Goal: Find specific page/section: Find specific page/section

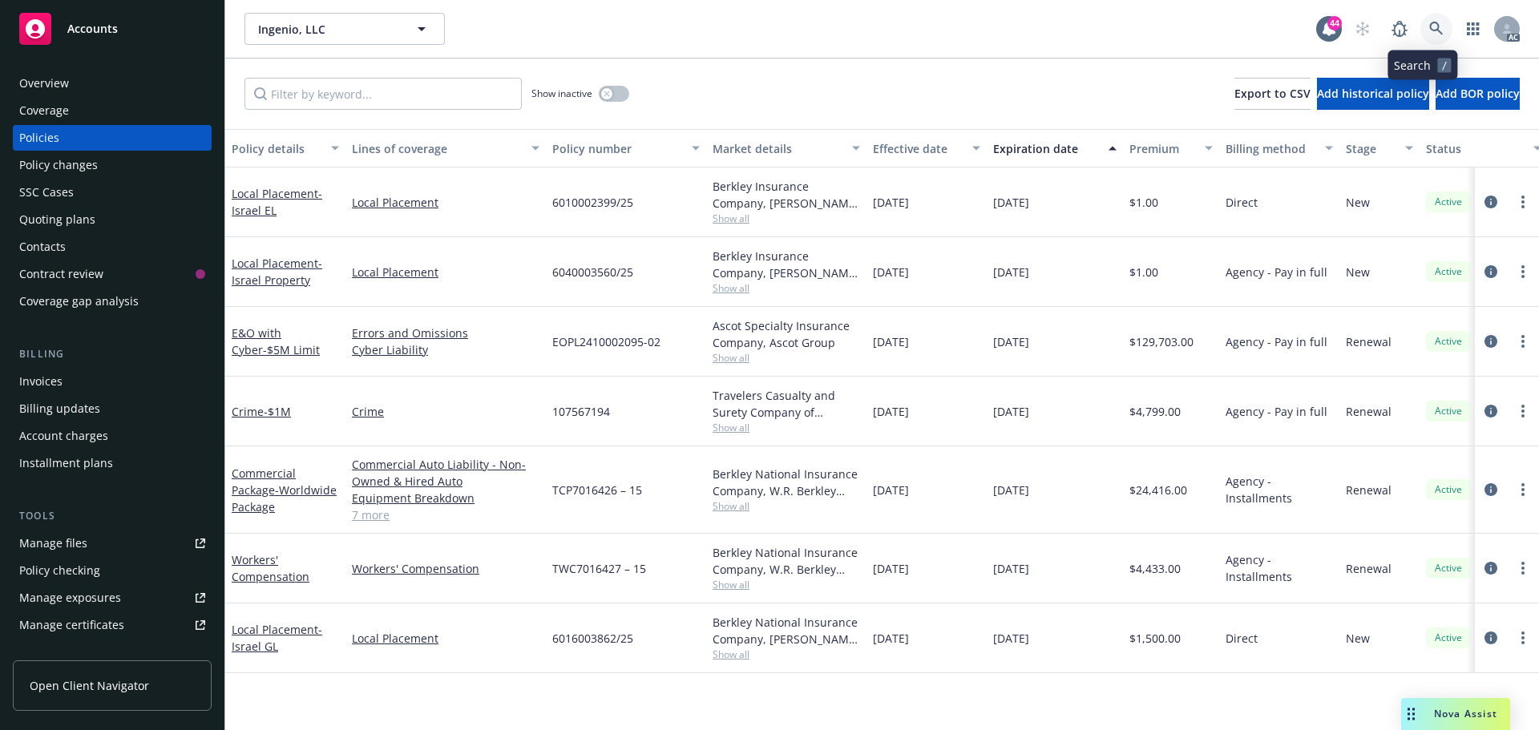
click at [1429, 34] on icon at bounding box center [1436, 29] width 14 height 14
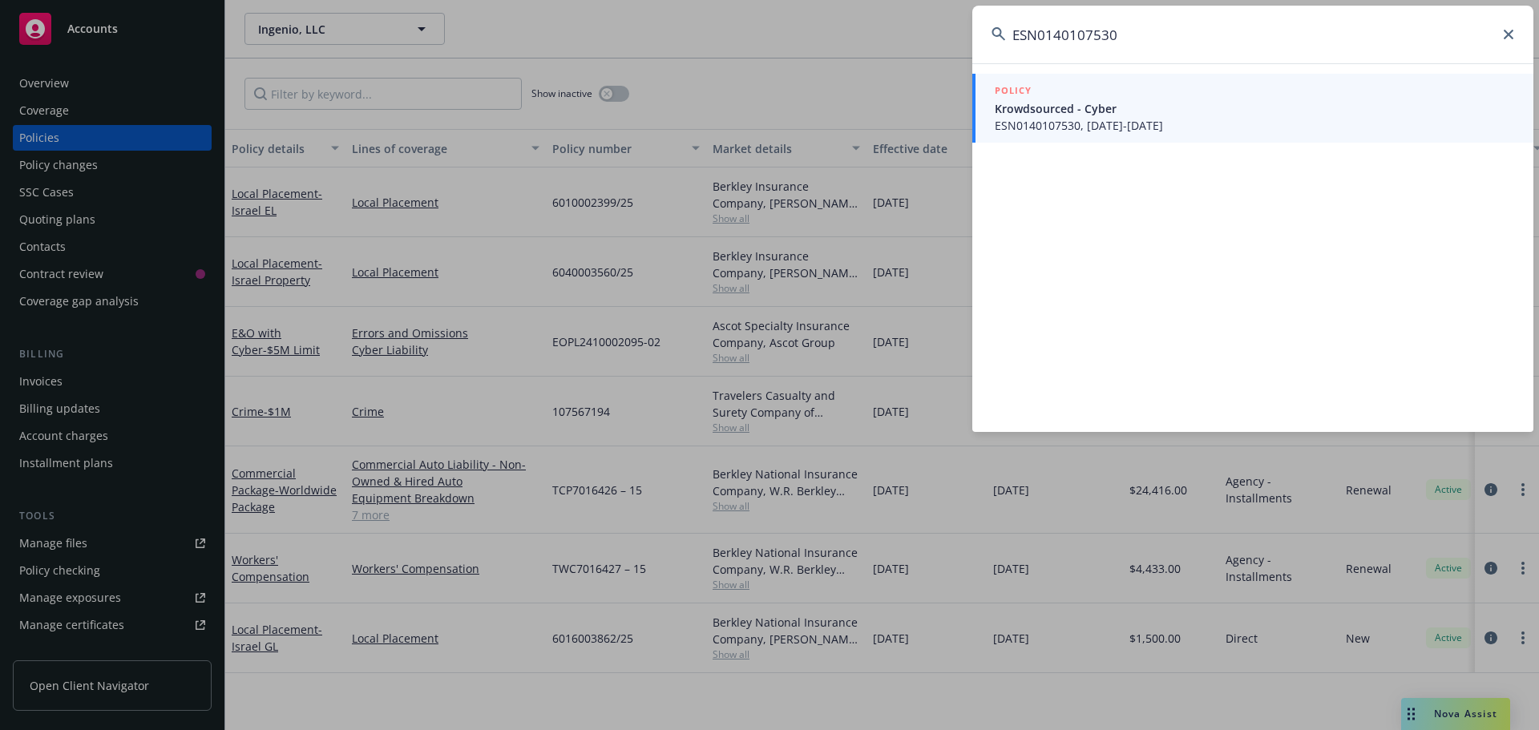
type input "ESN0140107530"
click at [1123, 117] on span "ESN0140107530, [DATE]-[DATE]" at bounding box center [1254, 125] width 519 height 17
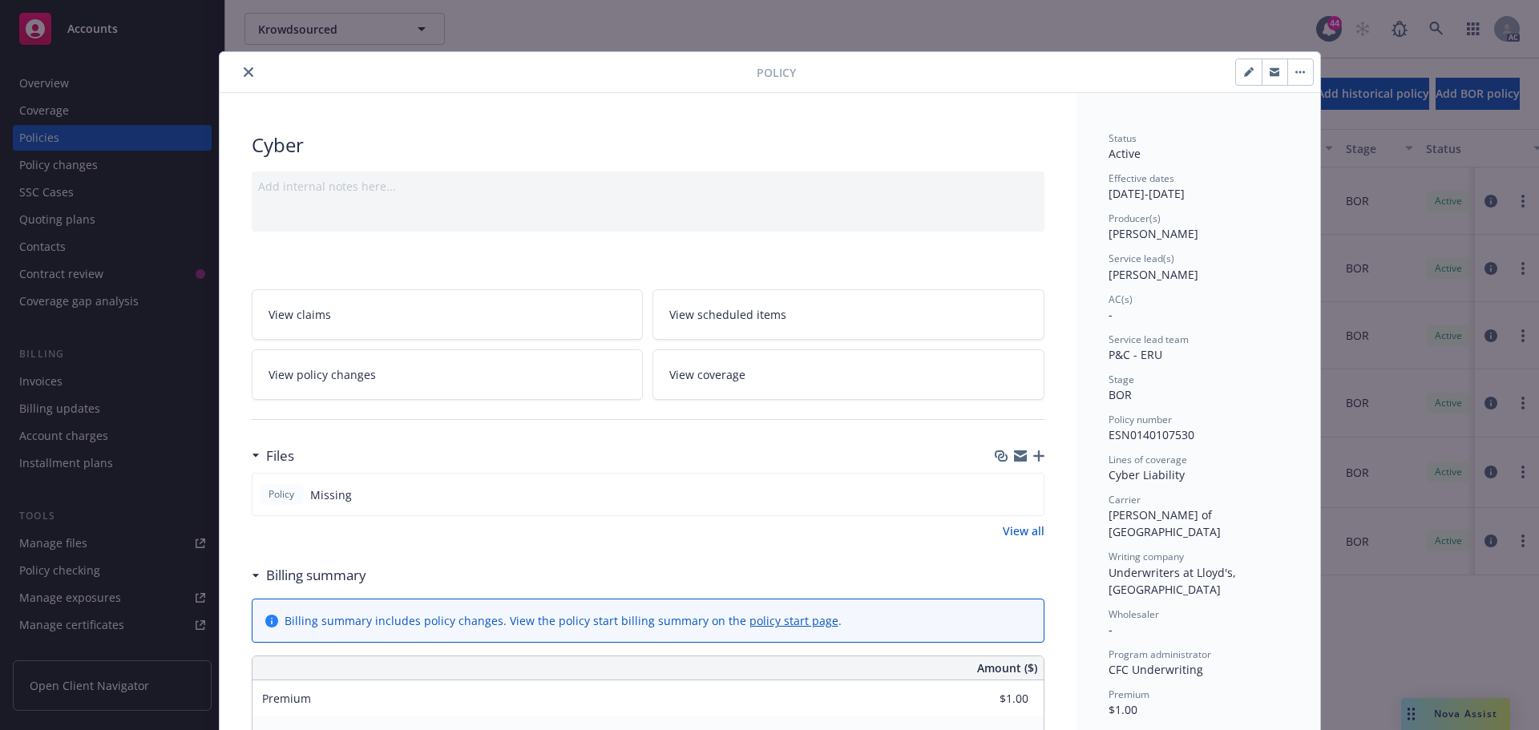
click at [252, 63] on div at bounding box center [491, 72] width 531 height 19
click at [245, 71] on icon "close" at bounding box center [249, 72] width 10 height 10
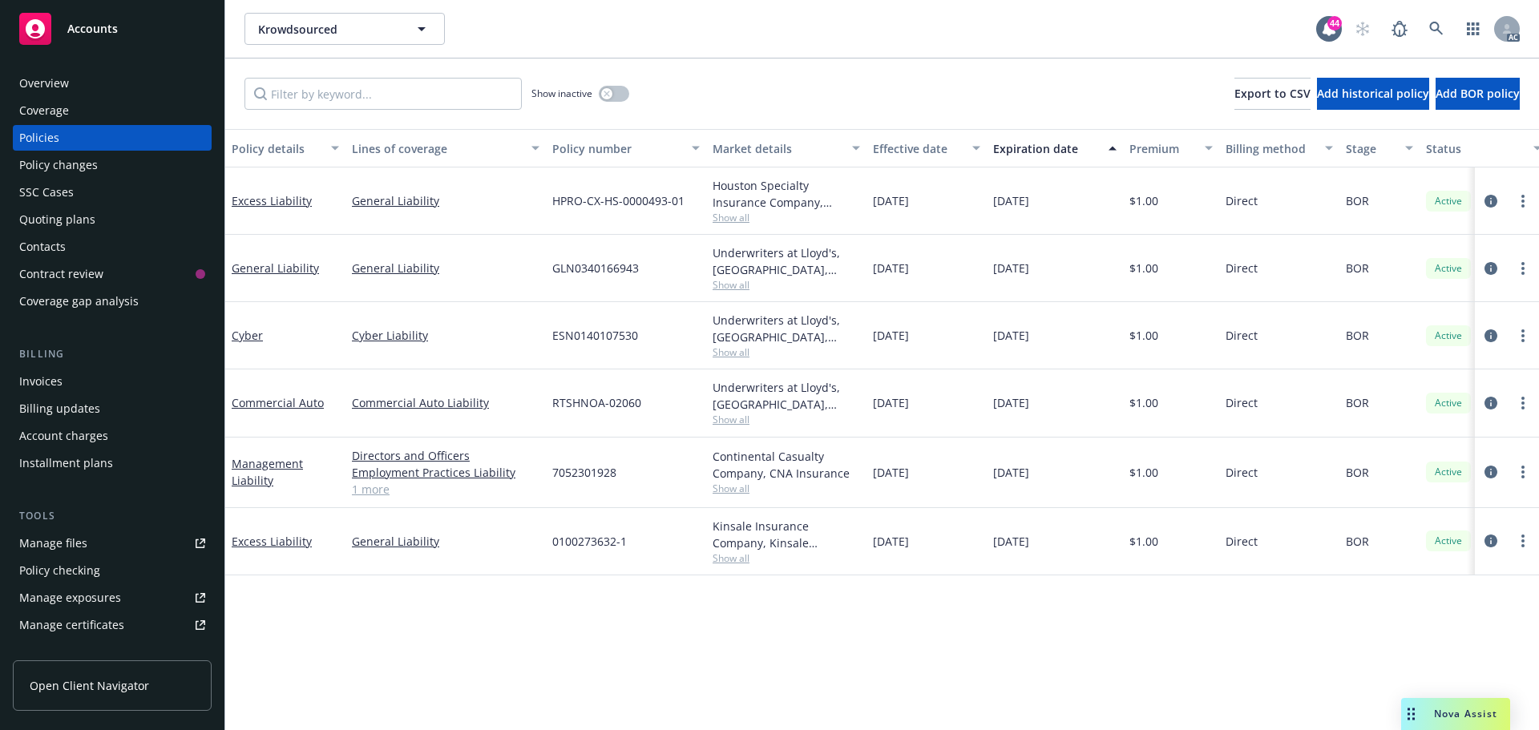
click at [54, 82] on div "Overview" at bounding box center [44, 84] width 50 height 26
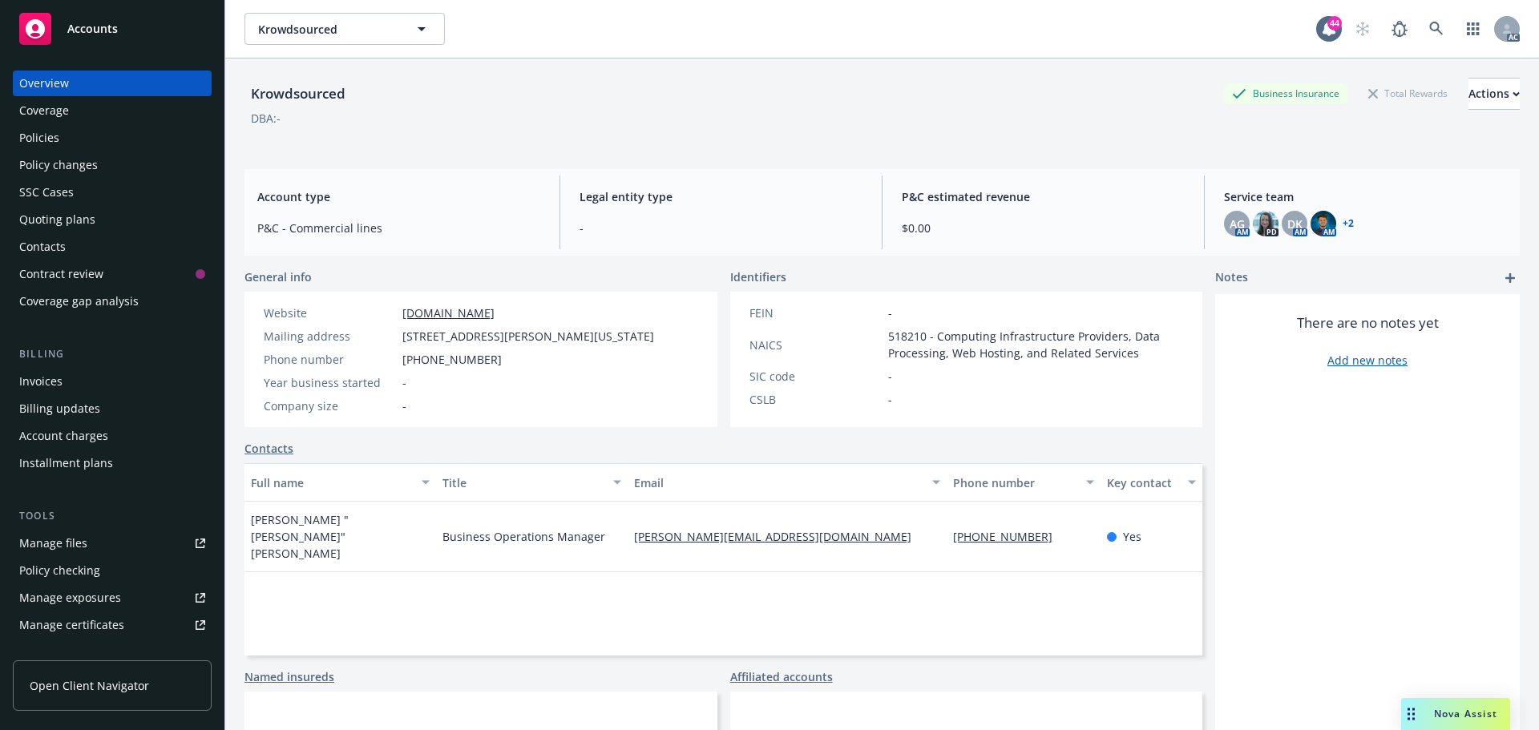
click at [1342, 221] on link "+ 2" at bounding box center [1347, 224] width 11 height 10
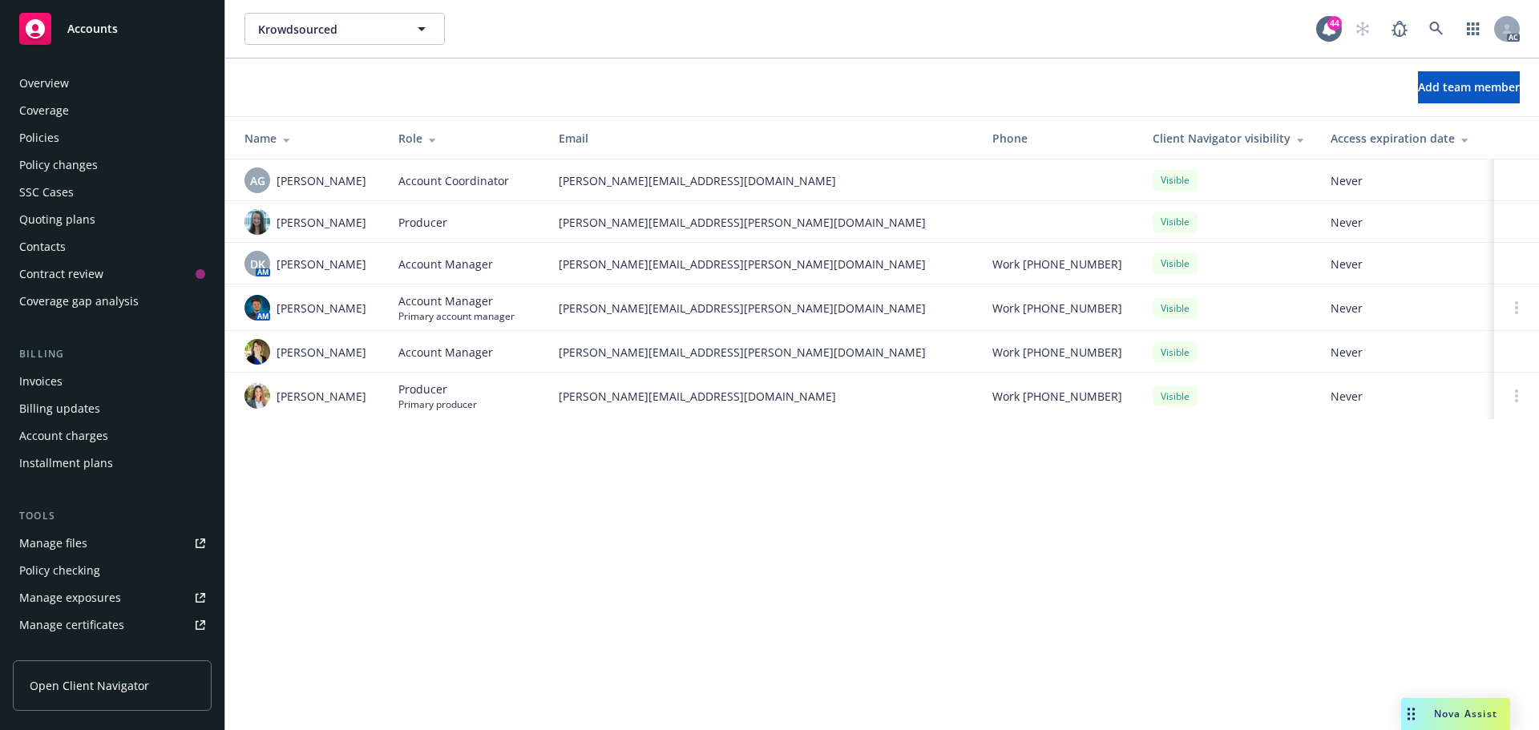
click at [66, 107] on div "Coverage" at bounding box center [44, 111] width 50 height 26
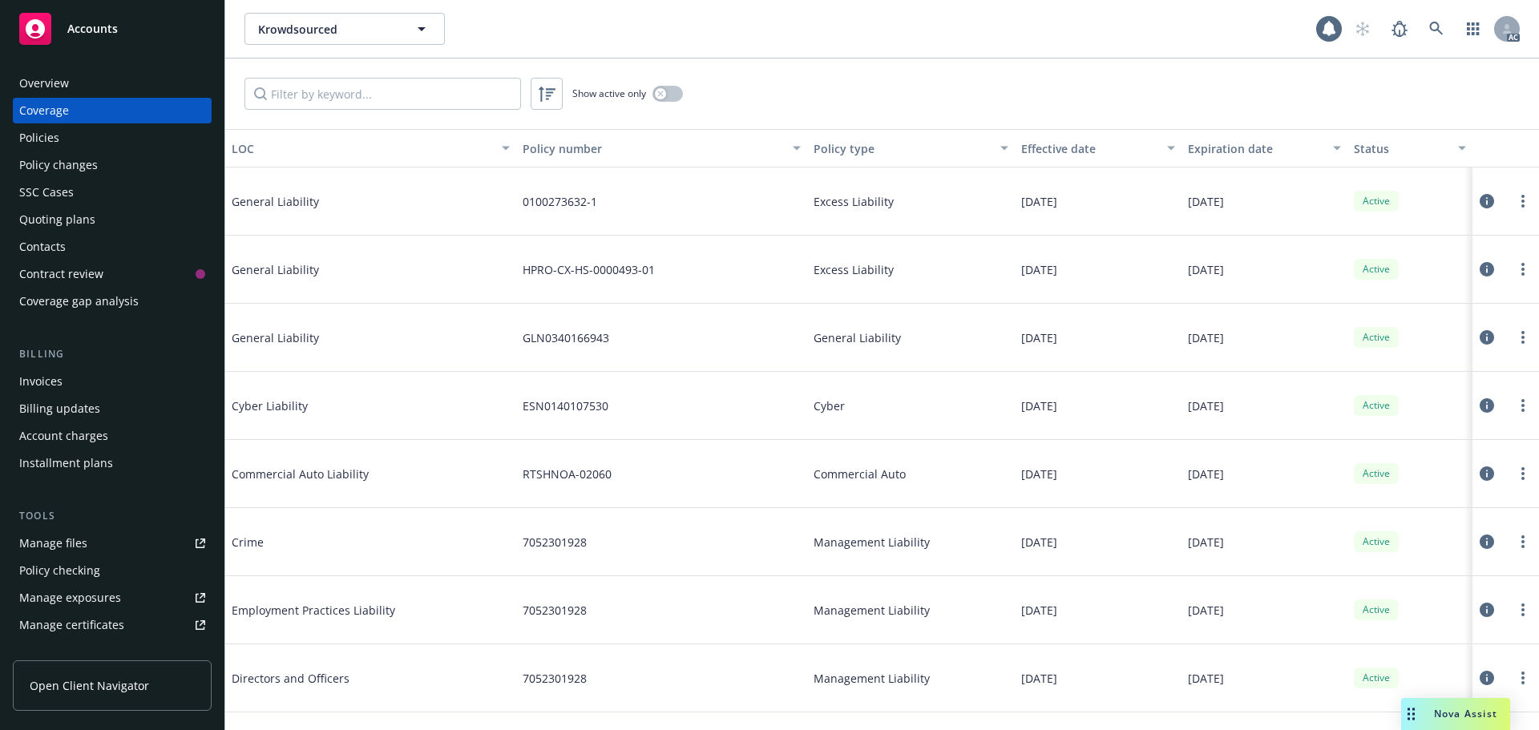
click at [56, 73] on div "Overview" at bounding box center [44, 84] width 50 height 26
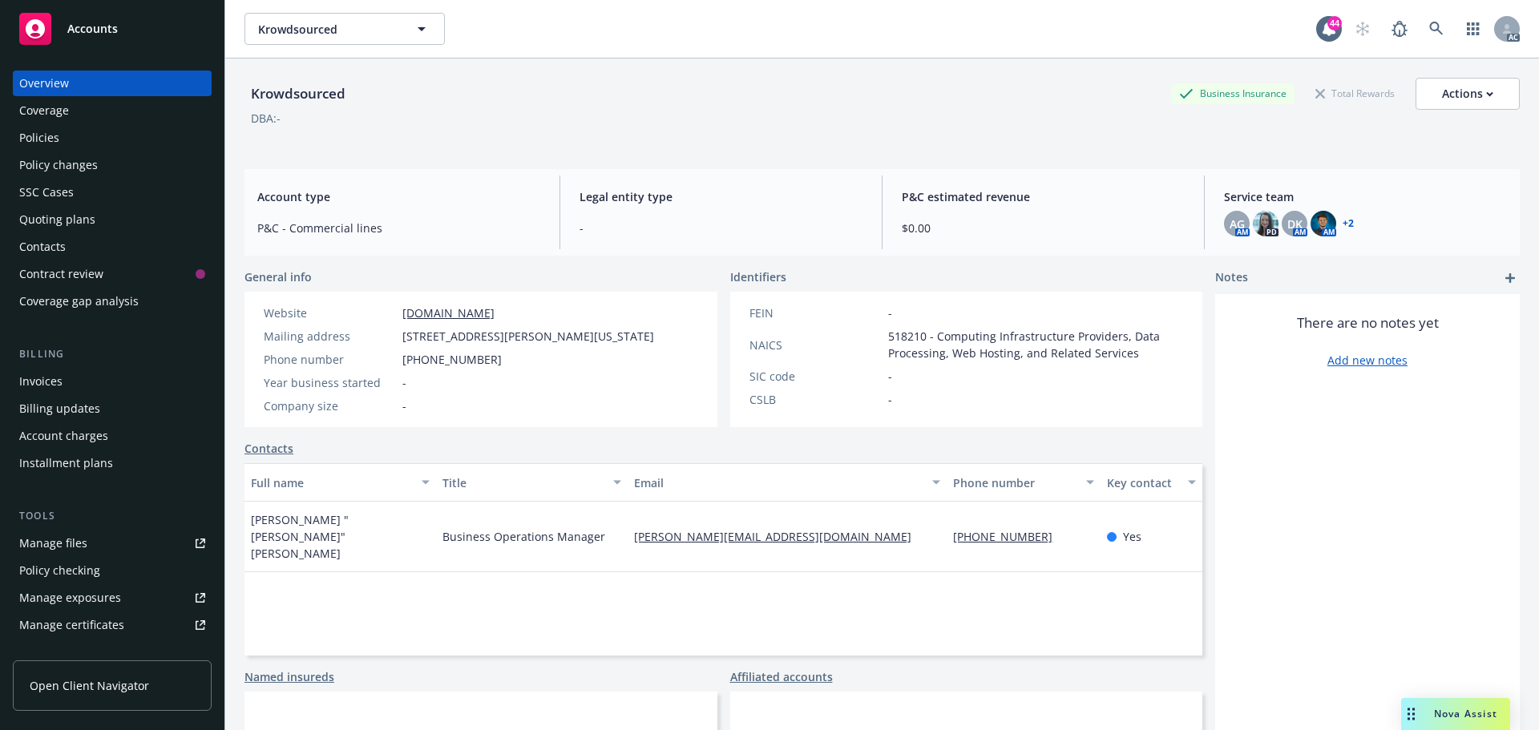
click at [1342, 224] on link "+ 2" at bounding box center [1347, 224] width 11 height 10
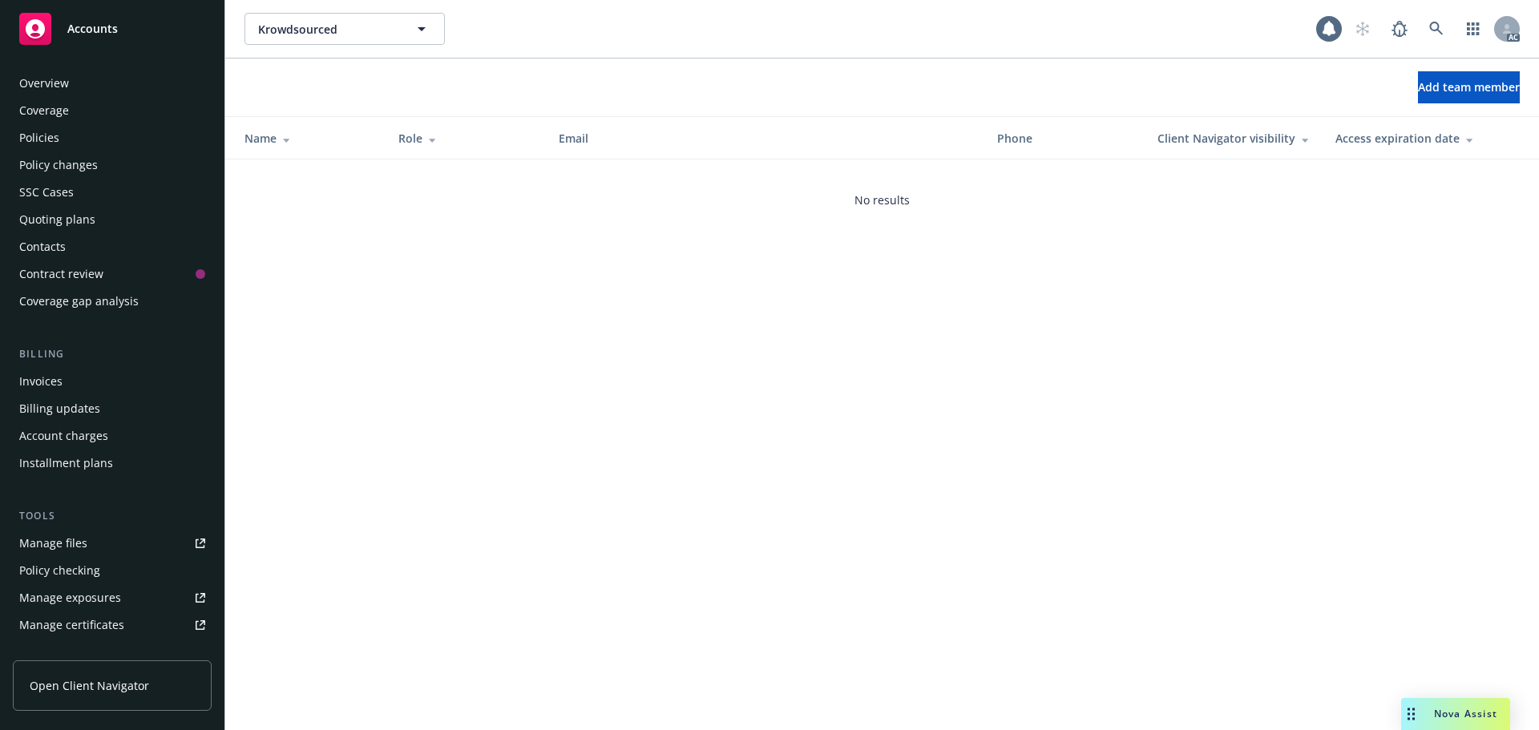
scroll to position [341, 0]
